Goal: Task Accomplishment & Management: Complete application form

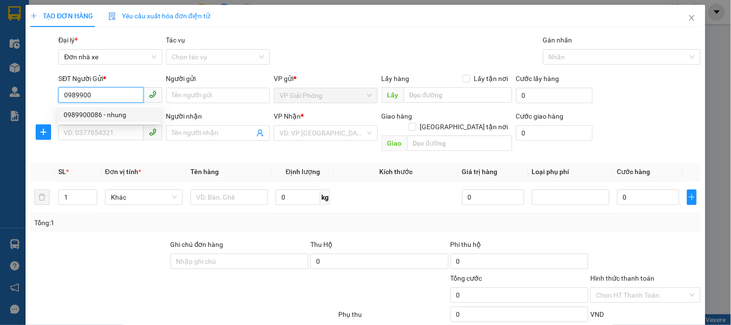
click at [96, 113] on div "0989900086 - nhung" at bounding box center [109, 114] width 91 height 11
type input "0989900086"
type input "nhung"
type input "0966902299"
type input "spost tuấn"
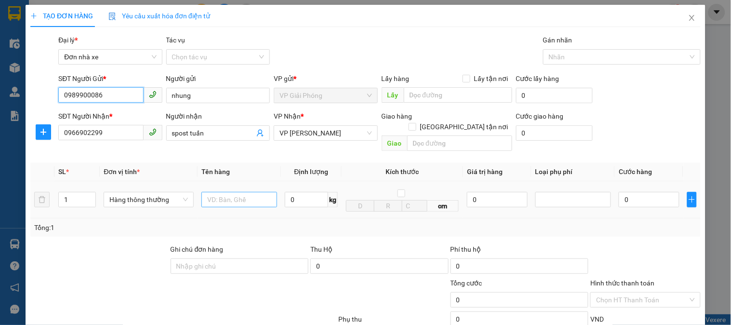
type input "0989900086"
click at [227, 192] on input "text" at bounding box center [239, 199] width 76 height 15
type input "cattong"
click at [315, 192] on input "0" at bounding box center [306, 199] width 43 height 15
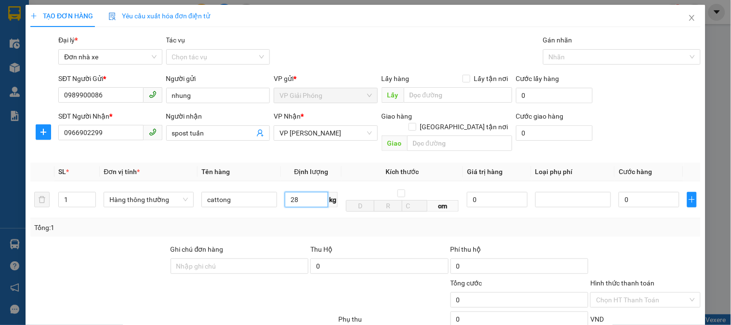
scroll to position [105, 0]
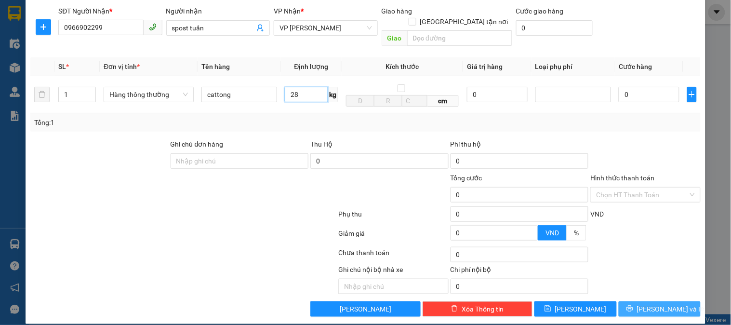
type input "28"
click at [658, 304] on span "[PERSON_NAME] và In" at bounding box center [670, 309] width 67 height 11
type input "60.000"
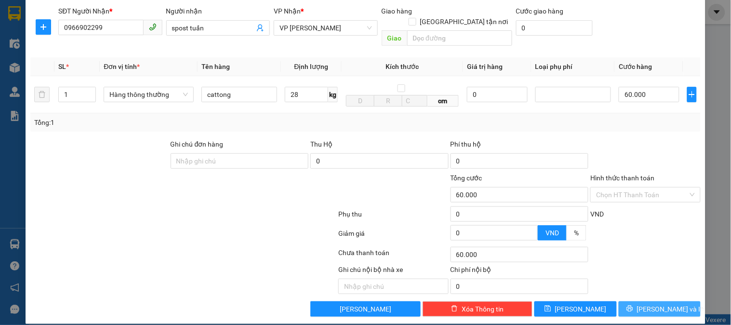
click at [658, 304] on span "[PERSON_NAME] và In" at bounding box center [670, 309] width 67 height 11
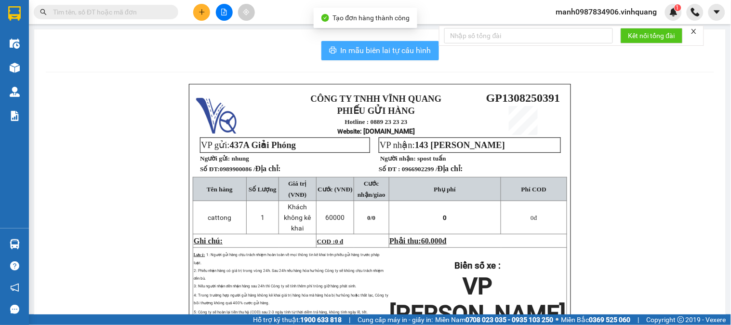
click at [368, 50] on span "In mẫu biên lai tự cấu hình" at bounding box center [386, 50] width 91 height 12
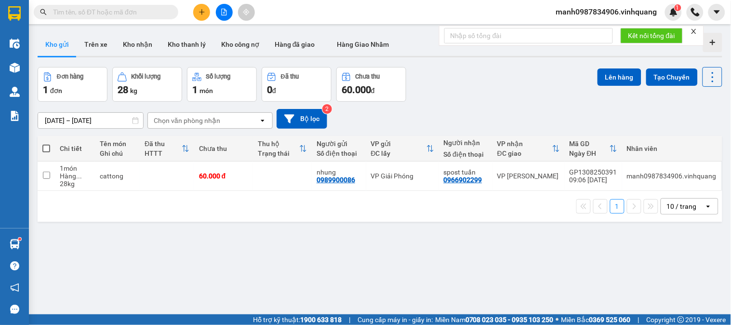
click at [205, 15] on button at bounding box center [201, 12] width 17 height 17
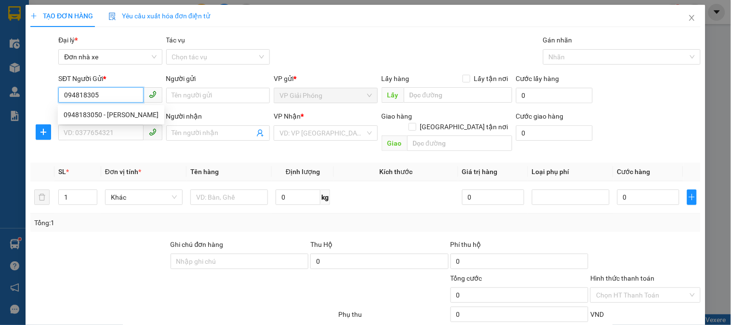
type input "0948183050"
click at [131, 115] on div "0948183050 - [PERSON_NAME]" at bounding box center [111, 114] width 95 height 11
type input "[PERSON_NAME]"
type input "0986992016"
type input "nam trang"
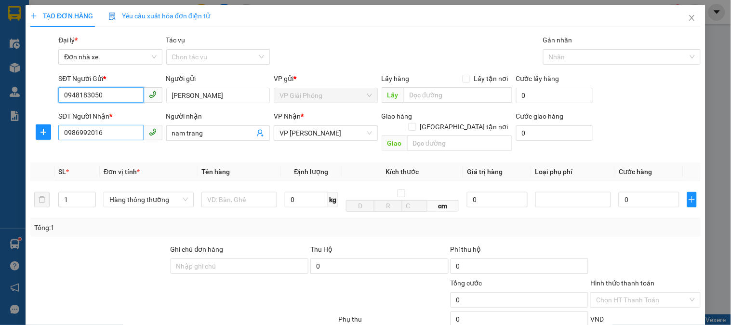
type input "0948183050"
drag, startPoint x: 94, startPoint y: 135, endPoint x: 45, endPoint y: 143, distance: 49.4
click at [46, 143] on div "SĐT Người Nhận * 0986992016 Người nhận nam trang VP Nhận * VP [PERSON_NAME] PHO…" at bounding box center [365, 133] width 672 height 44
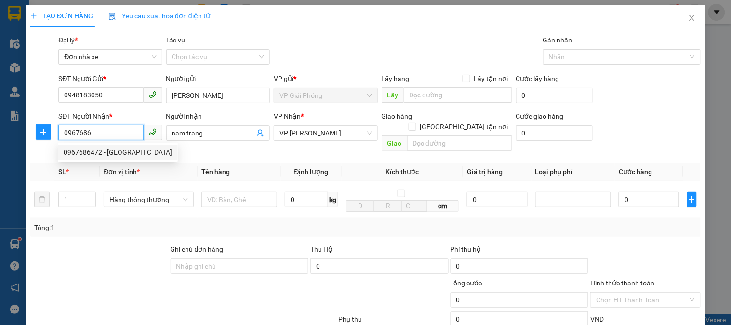
click at [131, 153] on div "0967686472 - [GEOGRAPHIC_DATA]" at bounding box center [118, 152] width 108 height 11
type input "0967686472"
type input "[PERSON_NAME]"
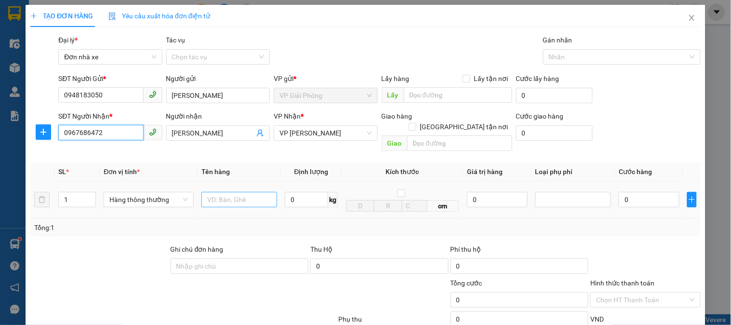
type input "0967686472"
click at [238, 192] on input "text" at bounding box center [239, 199] width 76 height 15
type input "boc đen bd vàng"
click at [309, 196] on input "0" at bounding box center [306, 199] width 43 height 15
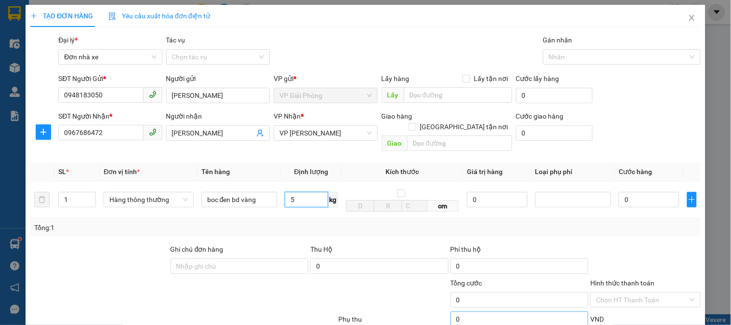
scroll to position [105, 0]
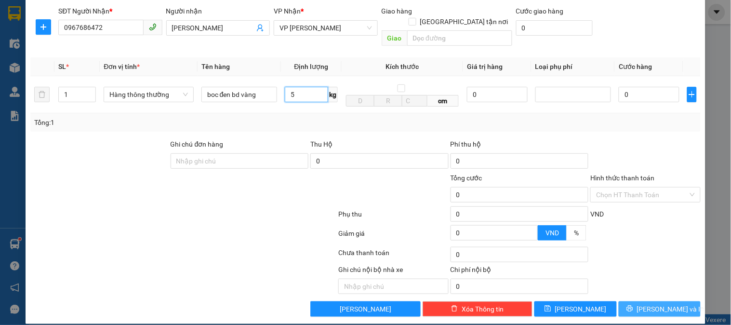
type input "5"
click at [663, 304] on span "[PERSON_NAME] và In" at bounding box center [670, 309] width 67 height 11
click at [660, 304] on span "[PERSON_NAME] và In" at bounding box center [670, 309] width 67 height 11
type input "30.000"
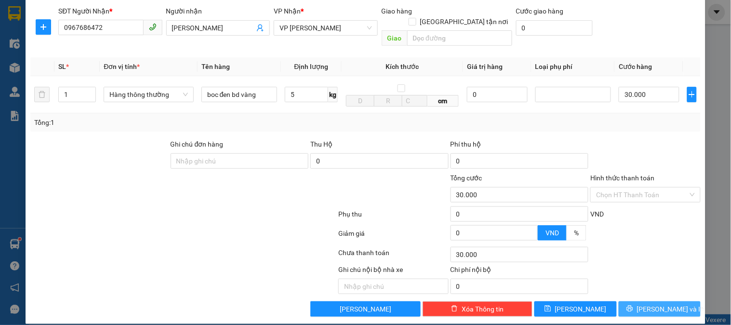
type input "30.000"
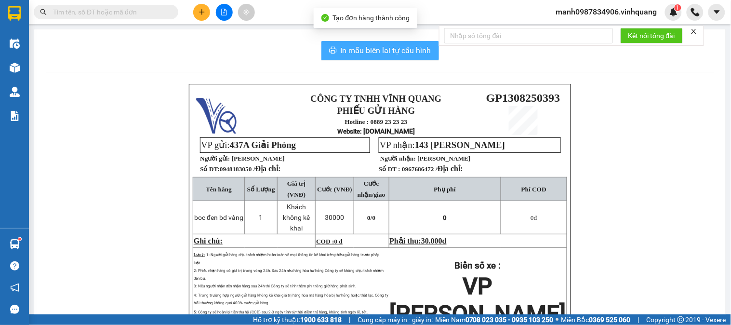
click at [399, 42] on button "In mẫu biên lai tự cấu hình" at bounding box center [380, 50] width 118 height 19
